Goal: Task Accomplishment & Management: Use online tool/utility

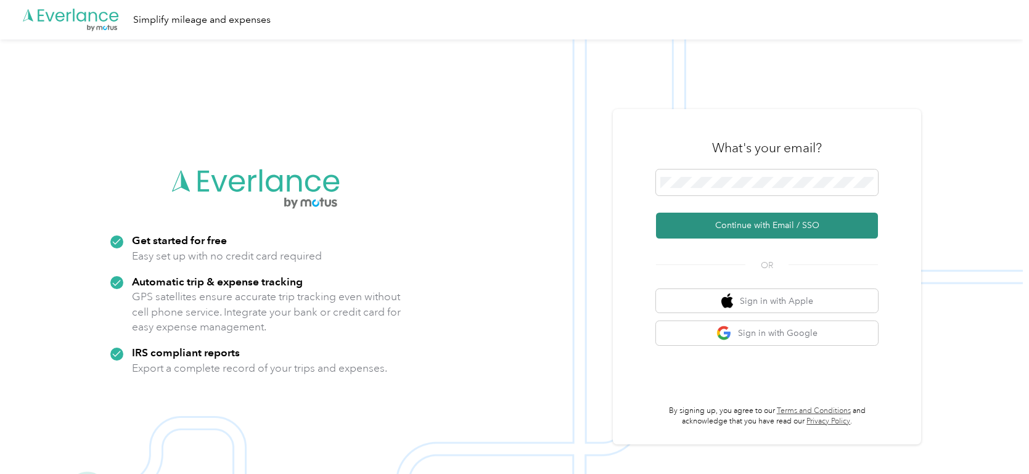
click at [753, 226] on button "Continue with Email / SSO" at bounding box center [767, 226] width 222 height 26
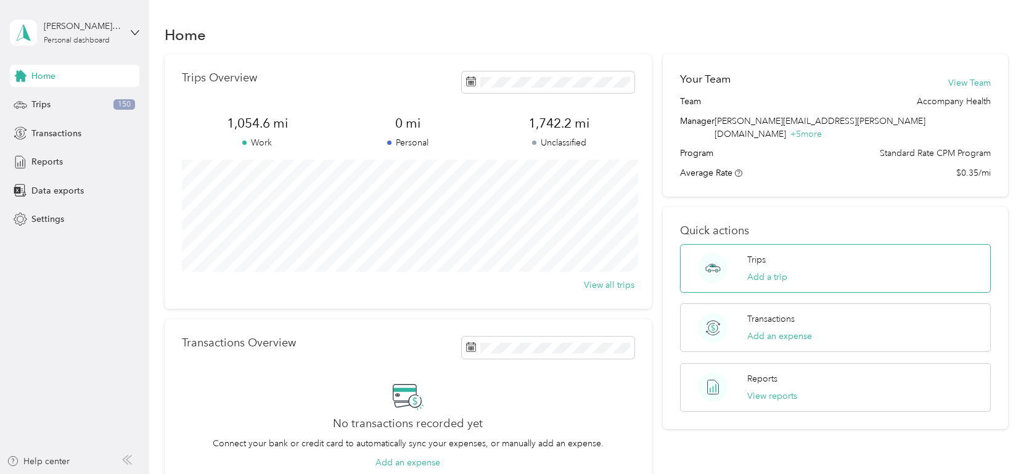
click at [778, 254] on div "Trips Add a trip" at bounding box center [767, 268] width 40 height 30
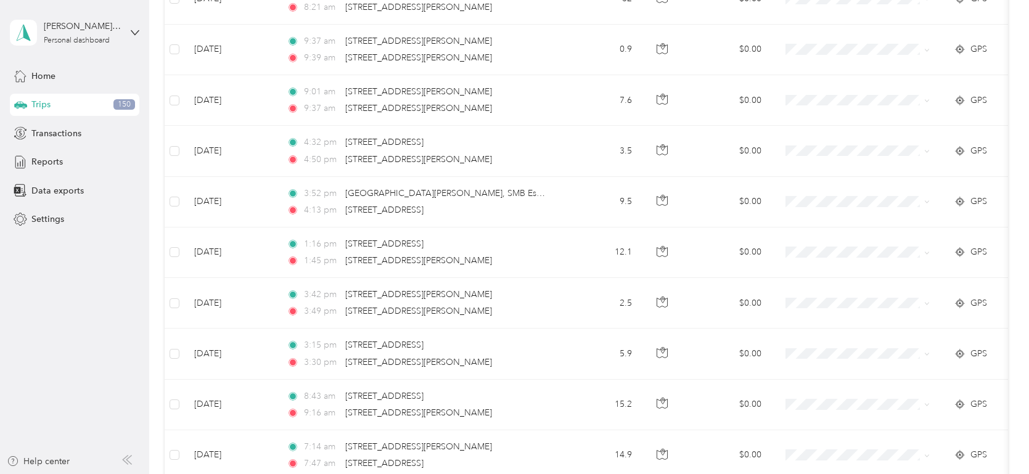
scroll to position [742, 0]
